Goal: Task Accomplishment & Management: Use online tool/utility

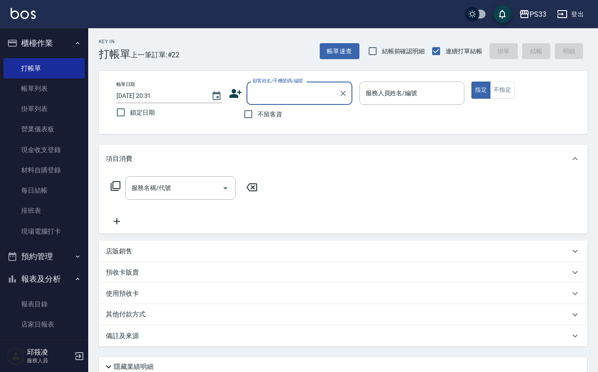
click at [280, 101] on div "顧客姓名/手機號碼/編號" at bounding box center [300, 93] width 106 height 23
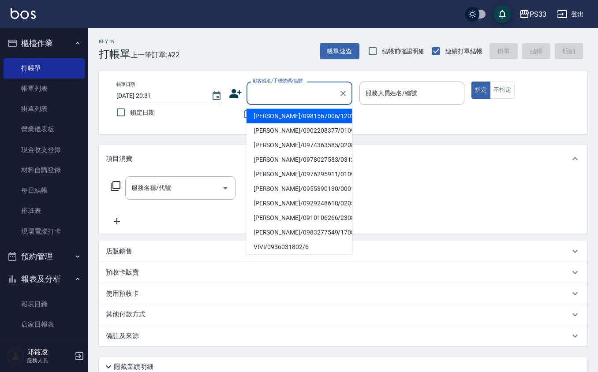
click at [157, 250] on div "店販銷售" at bounding box center [338, 251] width 464 height 9
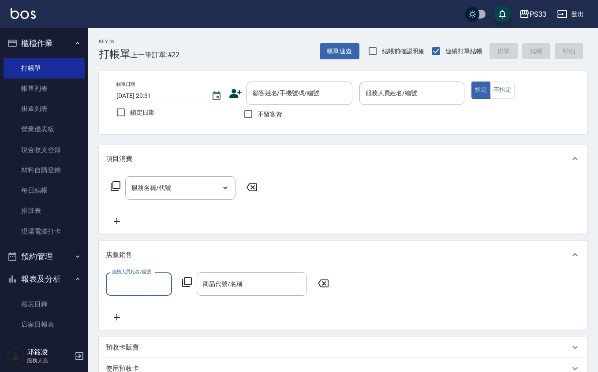
scroll to position [0, 0]
click at [215, 285] on input "商品代號/名稱" at bounding box center [252, 284] width 102 height 15
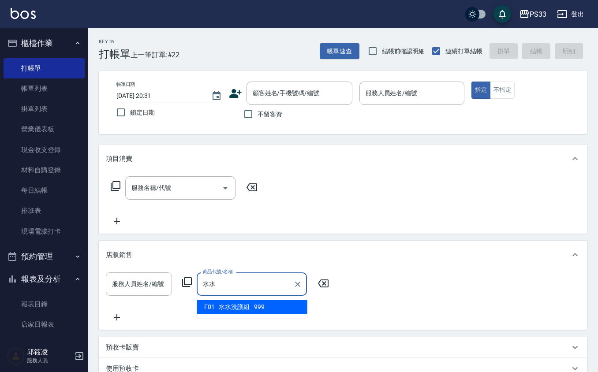
type input "水"
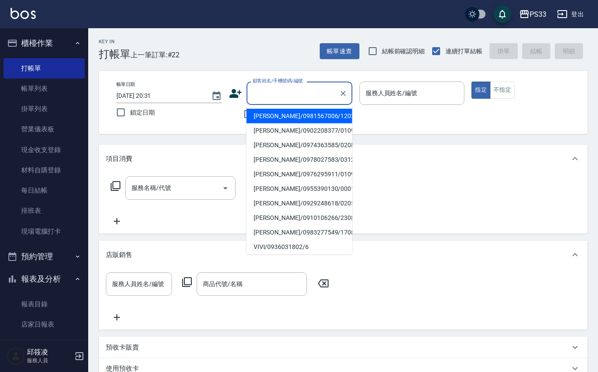
click at [265, 86] on input "顧客姓名/手機號碼/編號" at bounding box center [293, 93] width 85 height 15
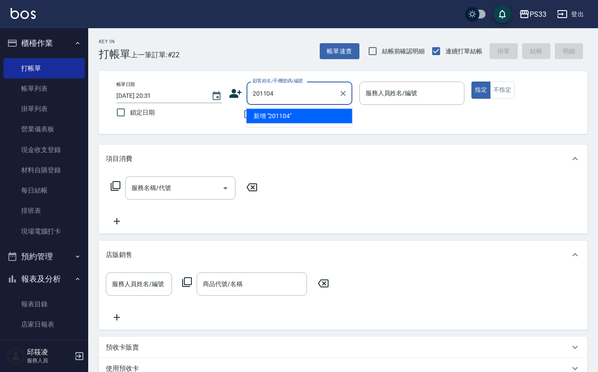
type input "201104"
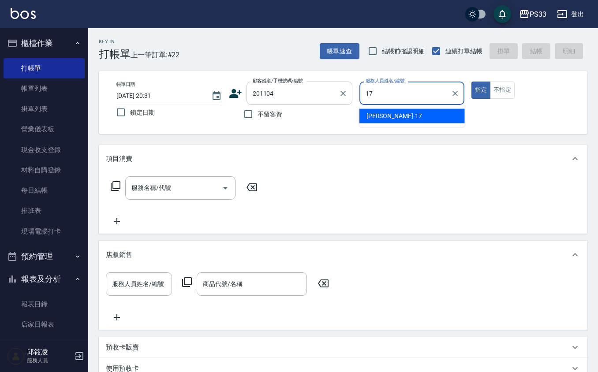
type input "[PERSON_NAME]-17"
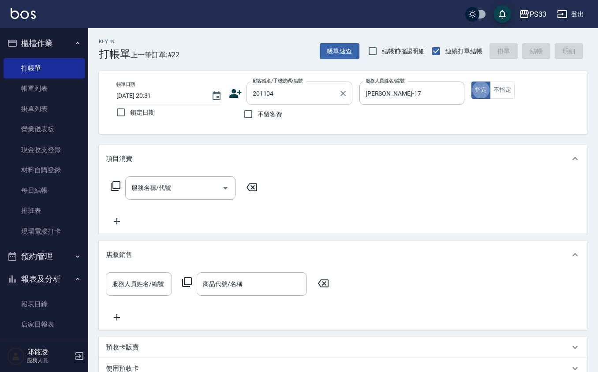
type button "true"
type input "[PERSON_NAME]/0971437987/201104"
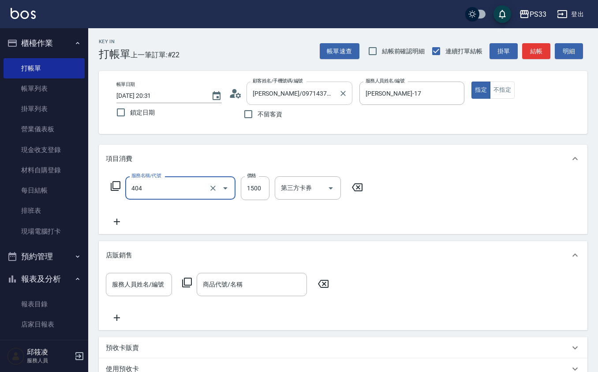
type input "設計染髮(404)"
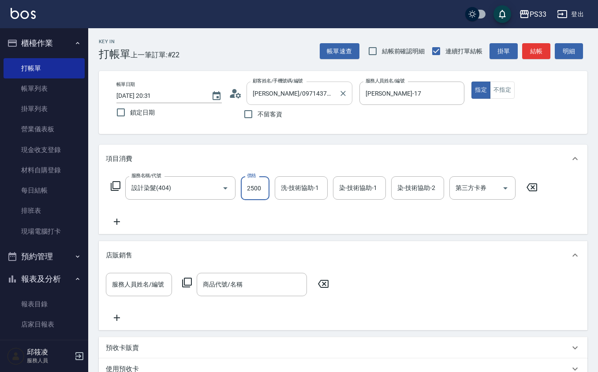
type input "2500"
type input "177"
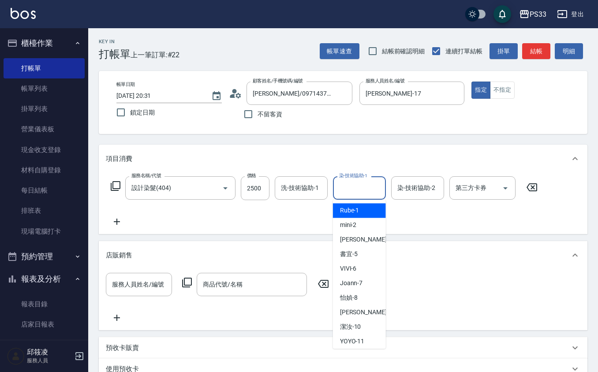
click at [343, 182] on input "染-技術協助-1" at bounding box center [359, 187] width 45 height 15
click at [305, 186] on input "洗-技術協助-1" at bounding box center [301, 187] width 45 height 15
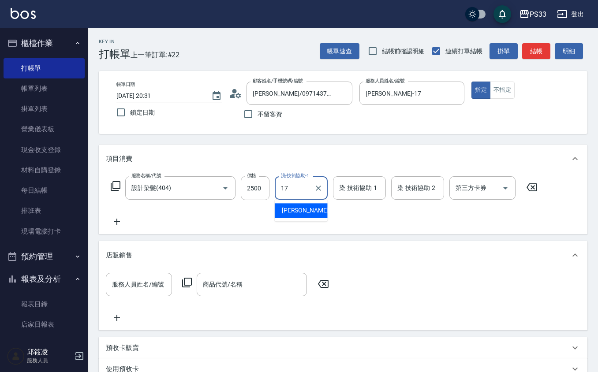
type input "[PERSON_NAME]-17"
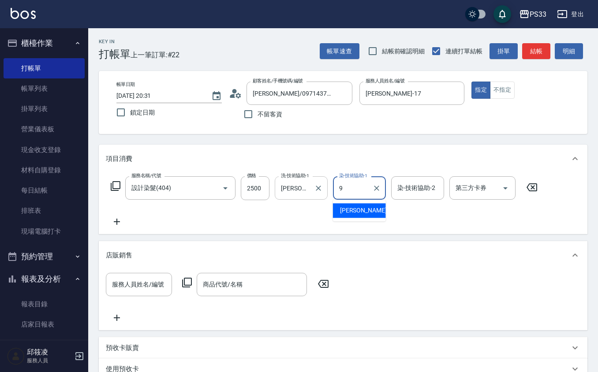
type input "苡軒-9"
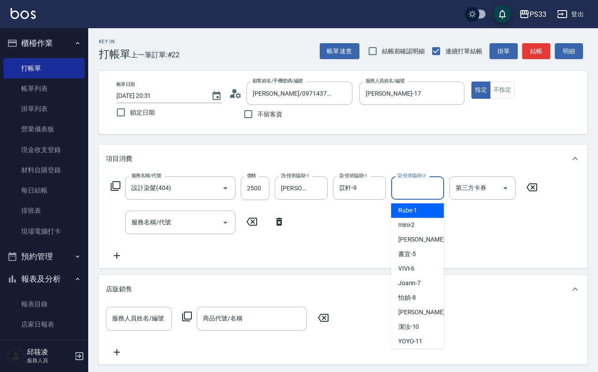
click at [399, 183] on input "染-技術協助-2" at bounding box center [417, 187] width 45 height 15
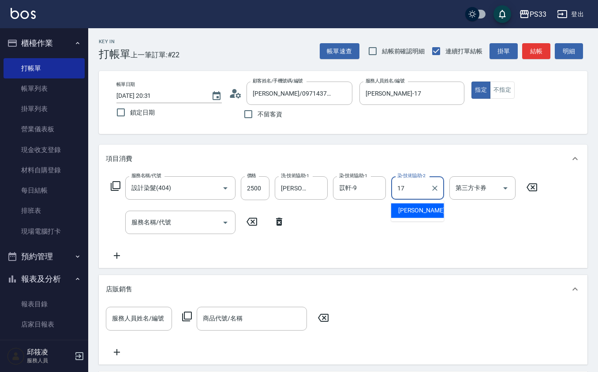
type input "[PERSON_NAME]-17"
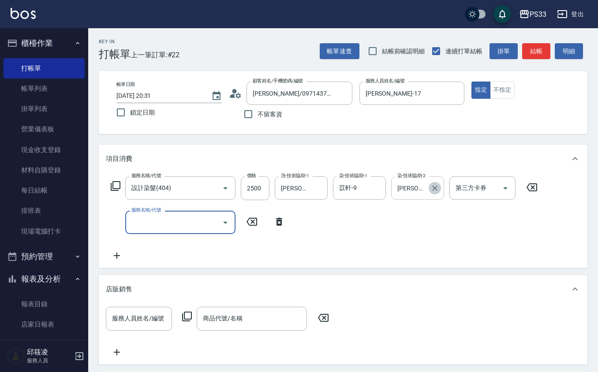
click at [432, 186] on icon "Clear" at bounding box center [435, 188] width 9 height 9
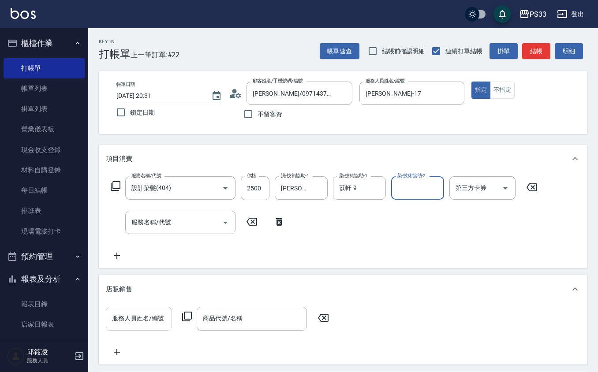
click at [155, 327] on input "服務人員姓名/編號" at bounding box center [139, 318] width 58 height 15
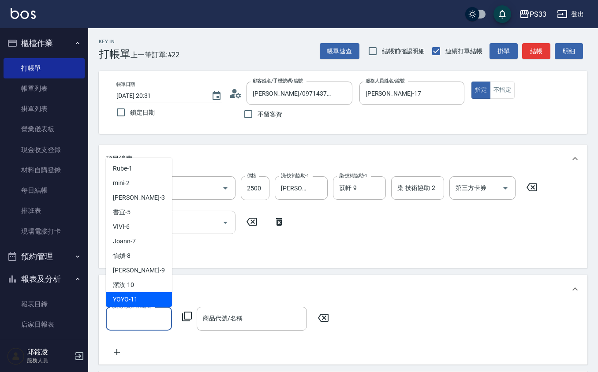
click at [199, 230] on div "服務名稱/代號" at bounding box center [180, 222] width 110 height 23
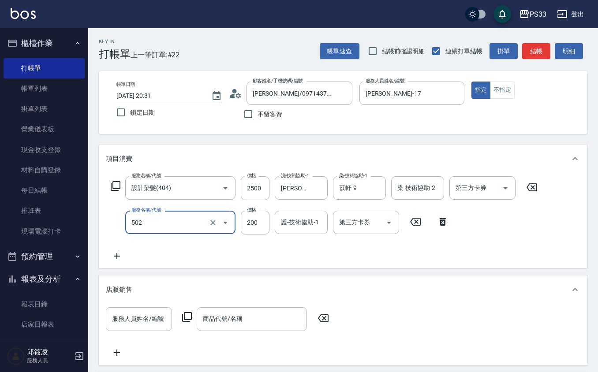
type input "自備護髮(502)"
type input "1000"
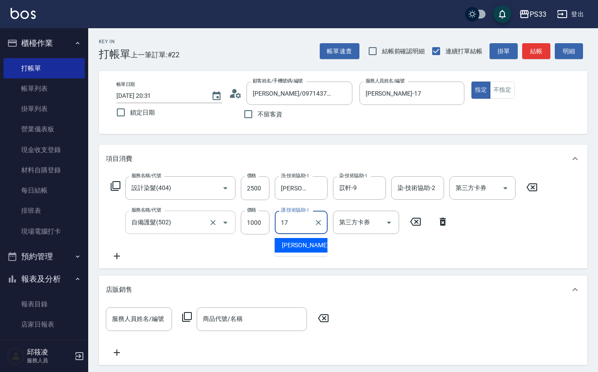
type input "[PERSON_NAME]-17"
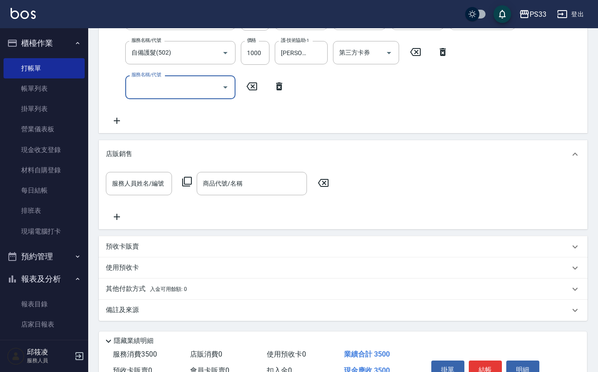
scroll to position [177, 0]
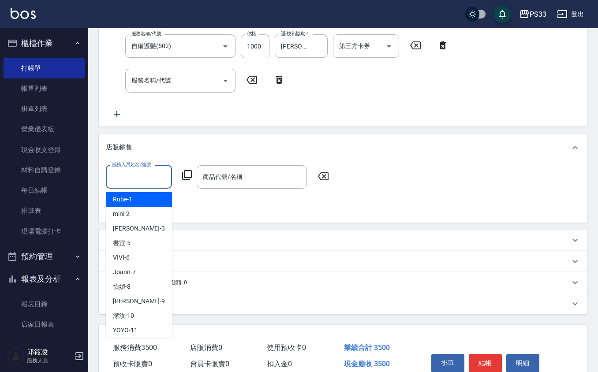
click at [142, 172] on input "服務人員姓名/編號" at bounding box center [139, 176] width 58 height 15
type input "6"
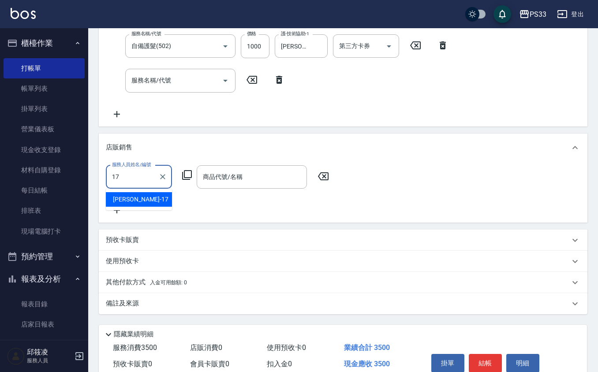
type input "[PERSON_NAME]-17"
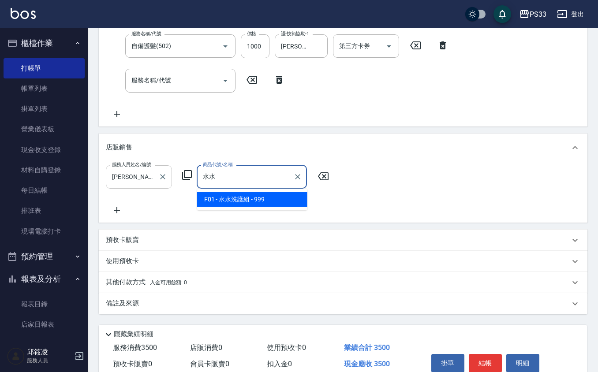
type input "水水洗護組"
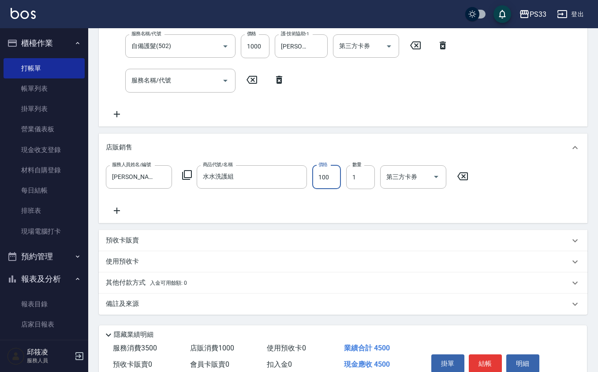
type input "1000"
type input "[DATE] 21:13"
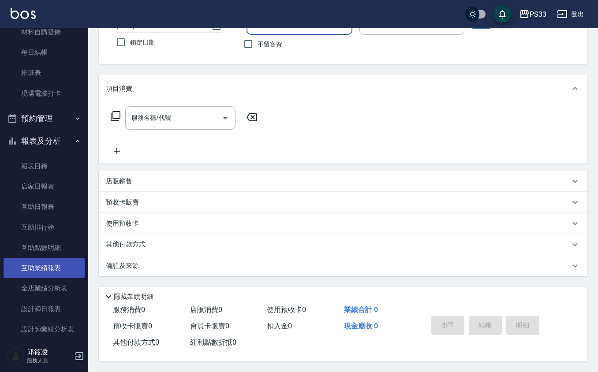
scroll to position [117, 0]
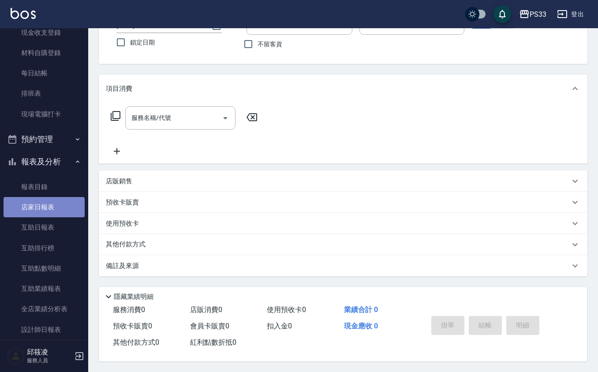
click at [46, 198] on link "店家日報表" at bounding box center [44, 207] width 81 height 20
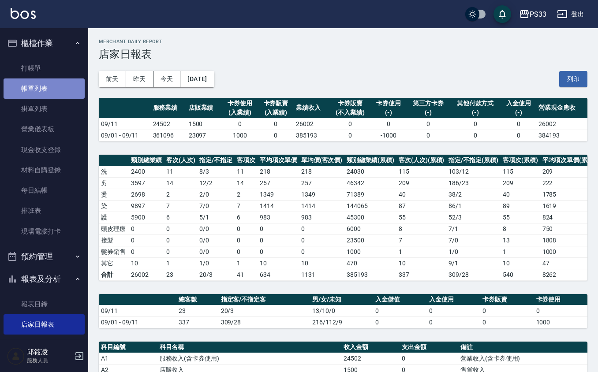
click at [55, 90] on link "帳單列表" at bounding box center [44, 89] width 81 height 20
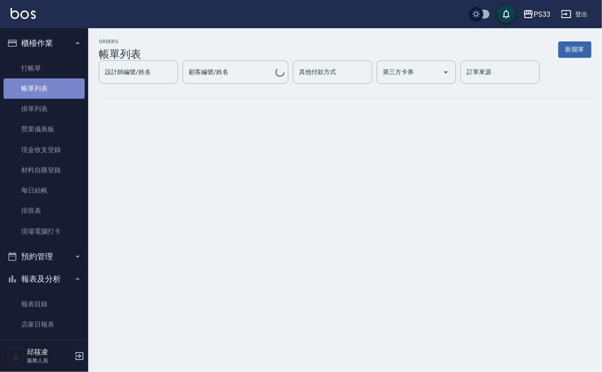
click at [52, 88] on link "帳單列表" at bounding box center [44, 89] width 81 height 20
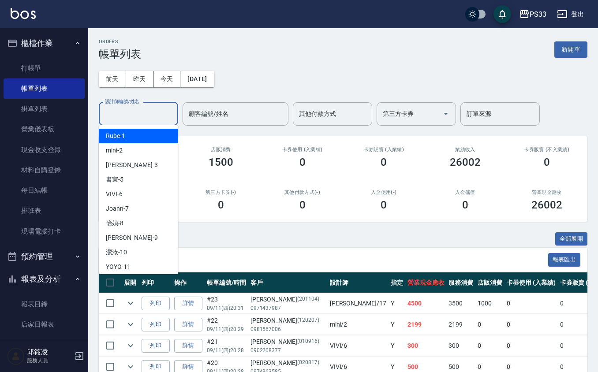
click at [159, 109] on input "設計師編號/姓名" at bounding box center [138, 113] width 71 height 15
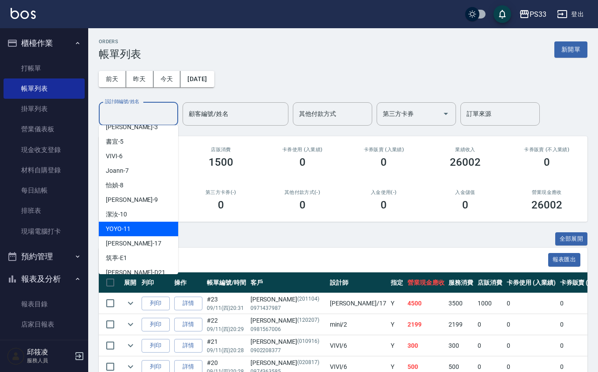
scroll to position [59, 0]
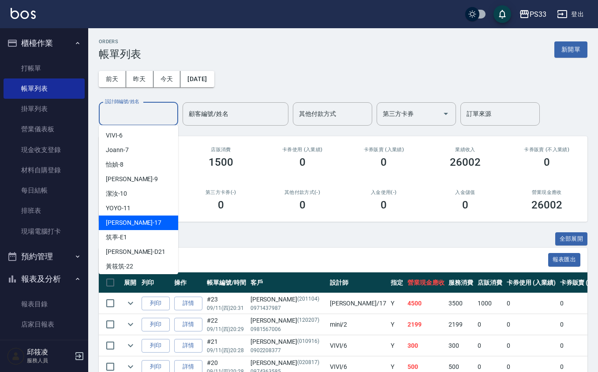
click at [150, 219] on div "[PERSON_NAME] -17" at bounding box center [138, 223] width 79 height 15
type input "[PERSON_NAME]-17"
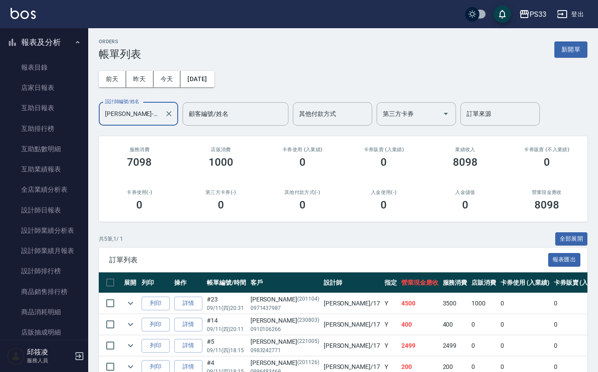
scroll to position [235, 0]
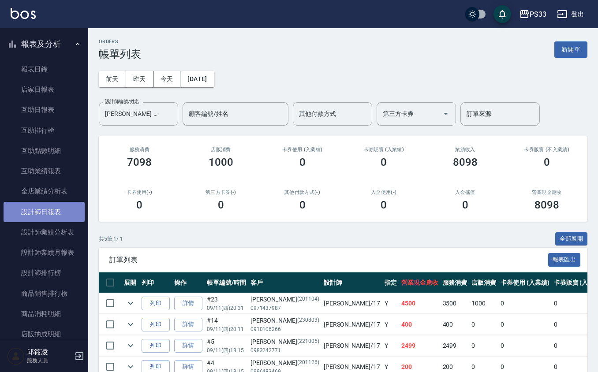
click at [55, 213] on link "設計師日報表" at bounding box center [44, 212] width 81 height 20
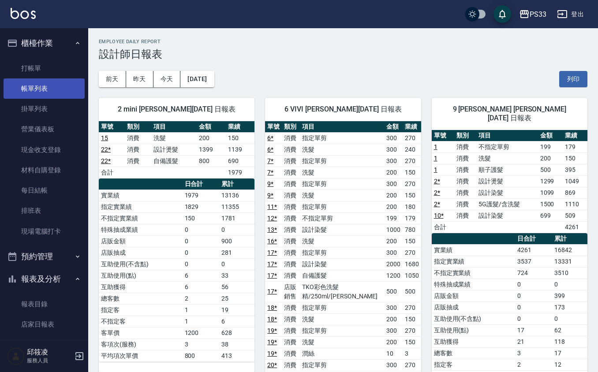
click at [52, 80] on link "帳單列表" at bounding box center [44, 89] width 81 height 20
click at [46, 82] on link "帳單列表" at bounding box center [44, 89] width 81 height 20
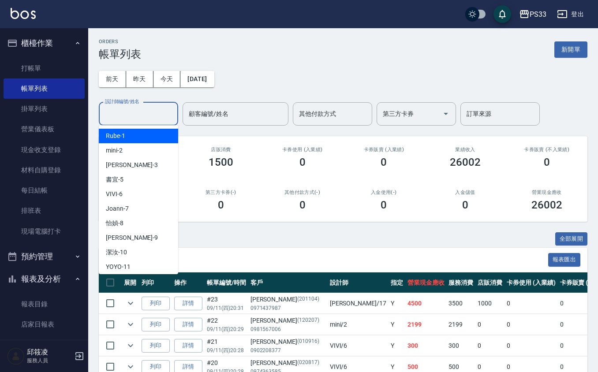
click at [142, 117] on input "設計師編號/姓名" at bounding box center [138, 113] width 71 height 15
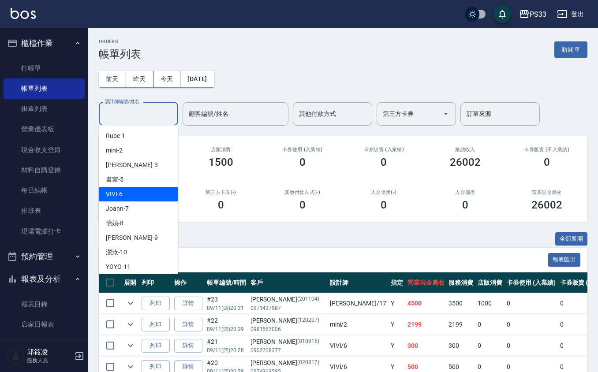
scroll to position [59, 0]
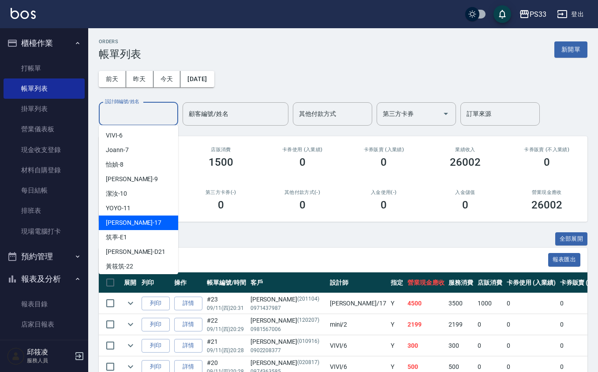
click at [145, 218] on div "[PERSON_NAME] -17" at bounding box center [138, 223] width 79 height 15
type input "[PERSON_NAME]-17"
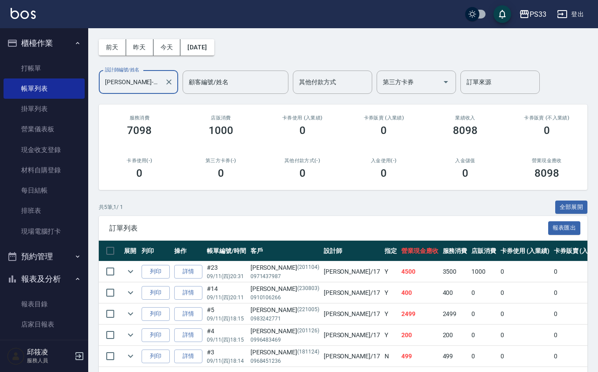
scroll to position [0, 0]
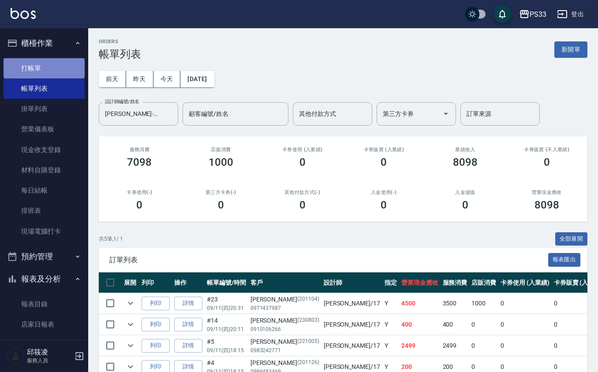
click at [56, 71] on link "打帳單" at bounding box center [44, 68] width 81 height 20
